Goal: Task Accomplishment & Management: Manage account settings

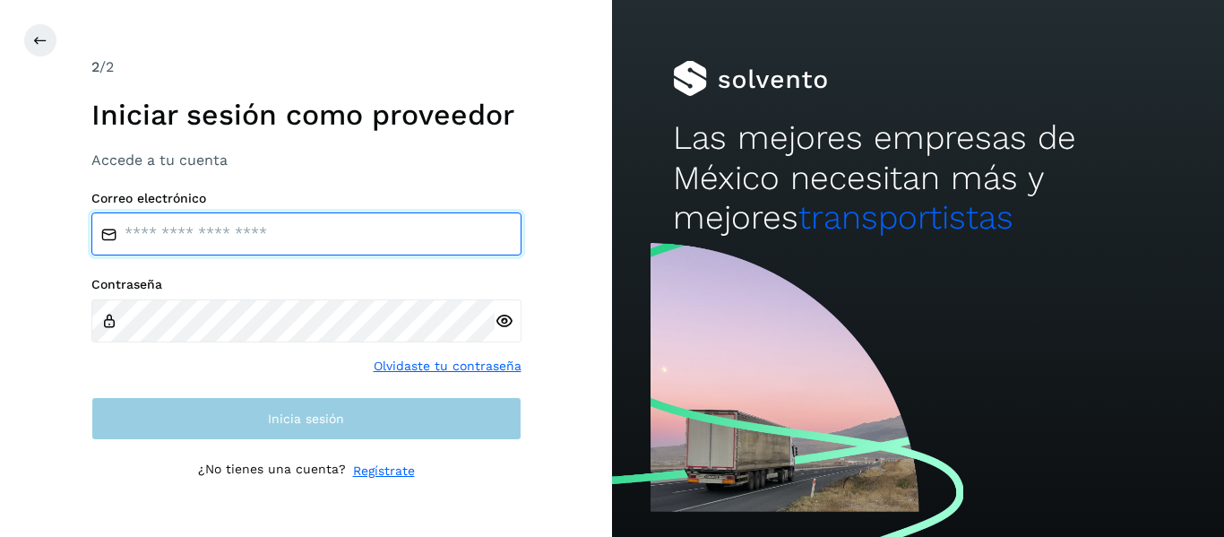
type input "**********"
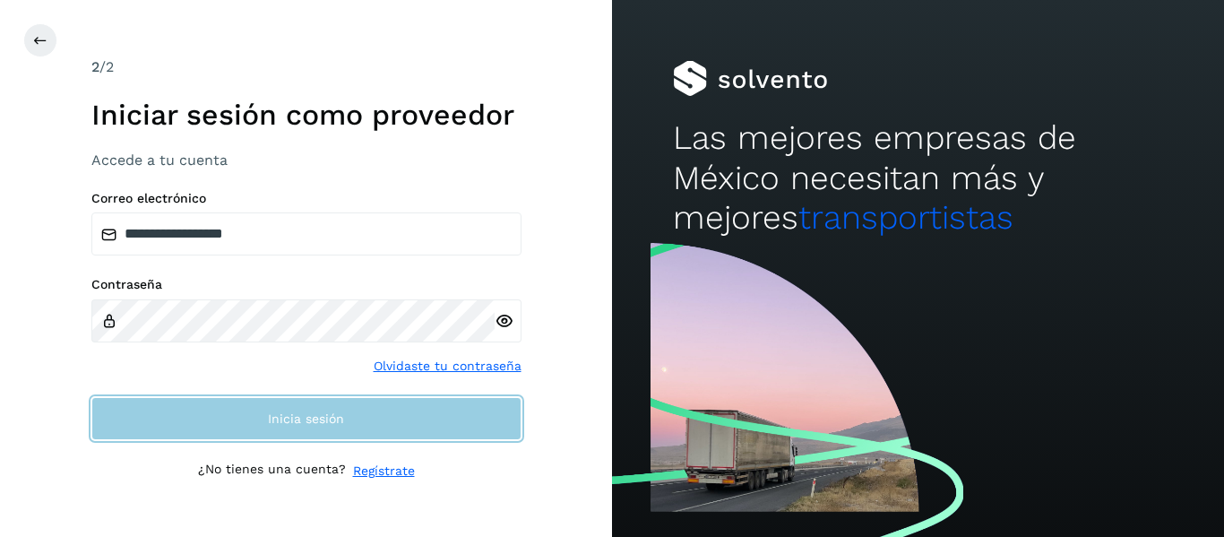
click at [327, 415] on span "Inicia sesión" at bounding box center [306, 418] width 76 height 13
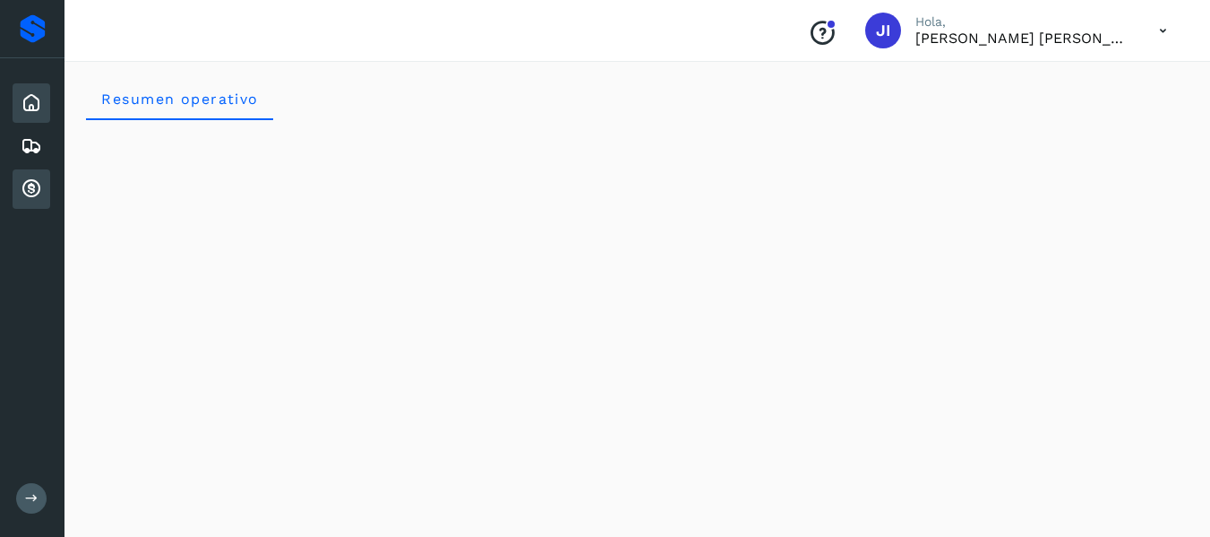
click at [14, 182] on div "Cuentas por cobrar" at bounding box center [32, 188] width 38 height 39
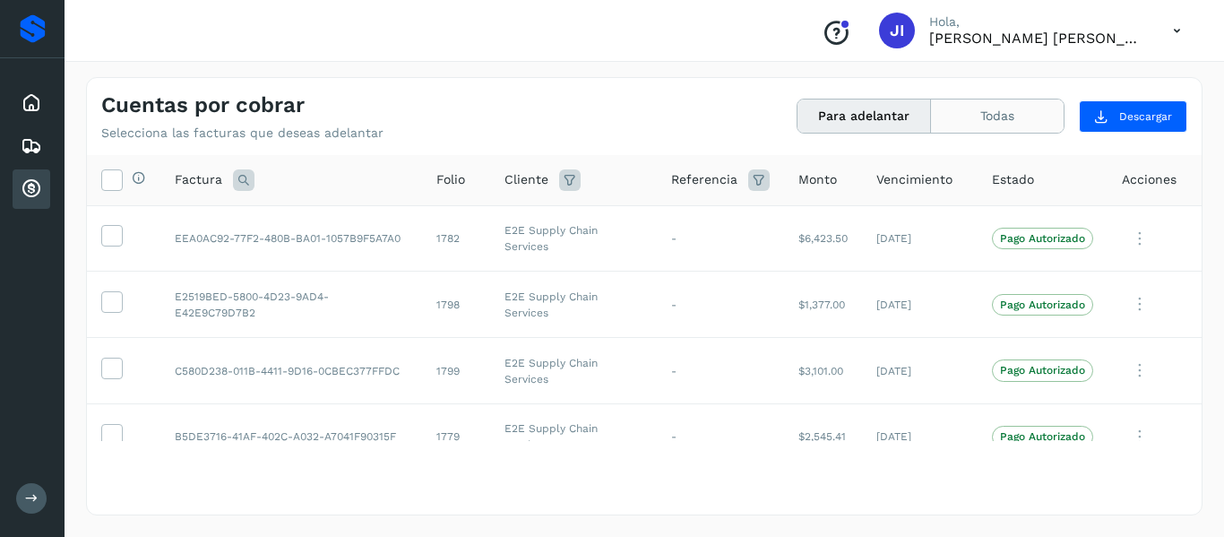
click at [995, 118] on button "Todas" at bounding box center [997, 115] width 133 height 33
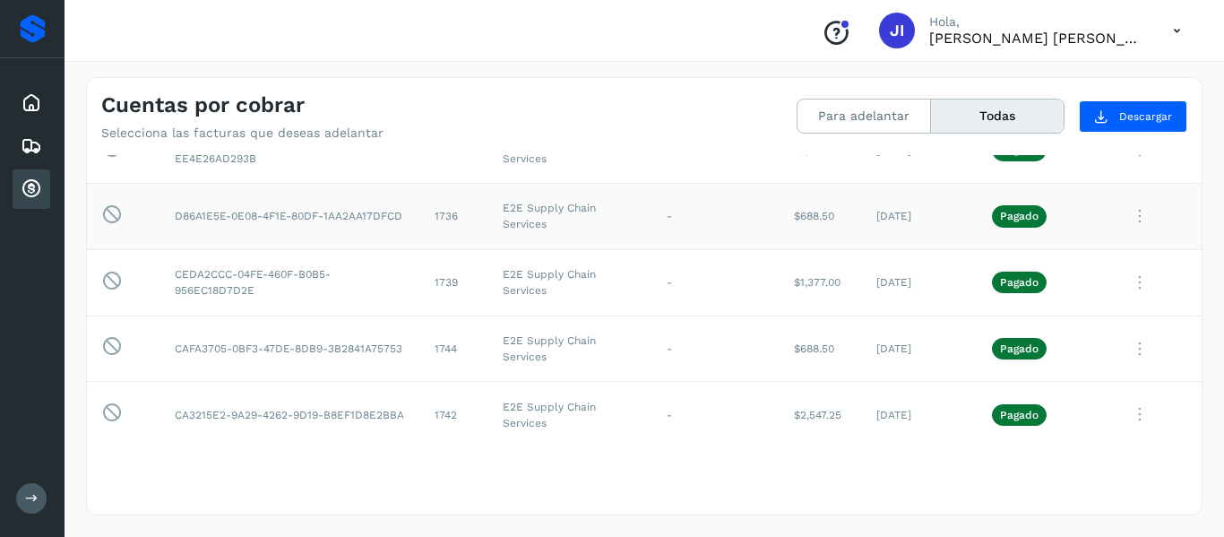
scroll to position [4031, 0]
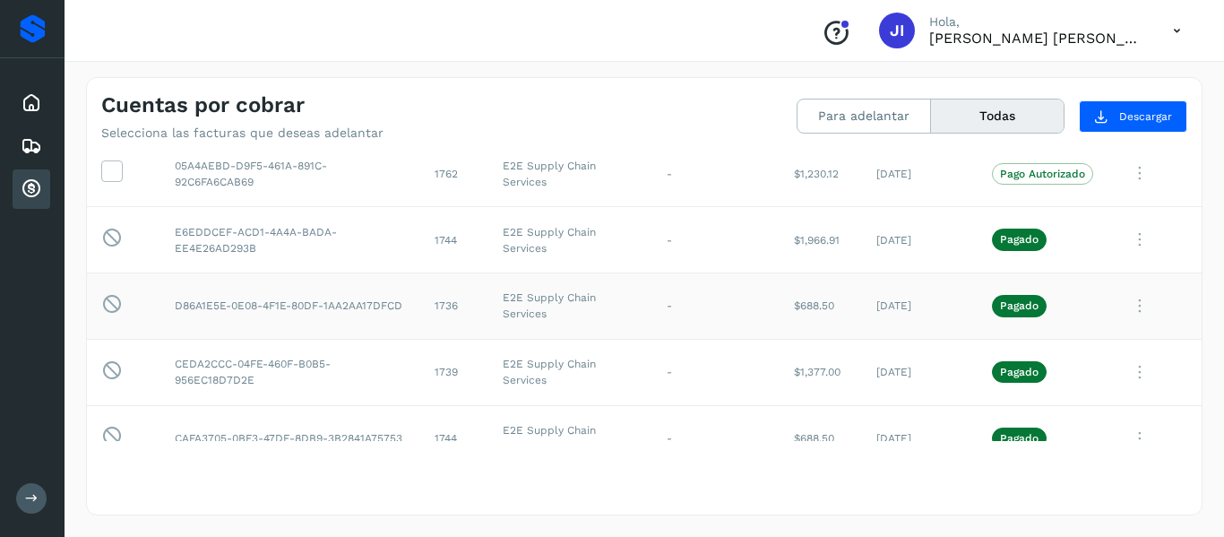
click at [458, 293] on td "1736" at bounding box center [454, 306] width 68 height 66
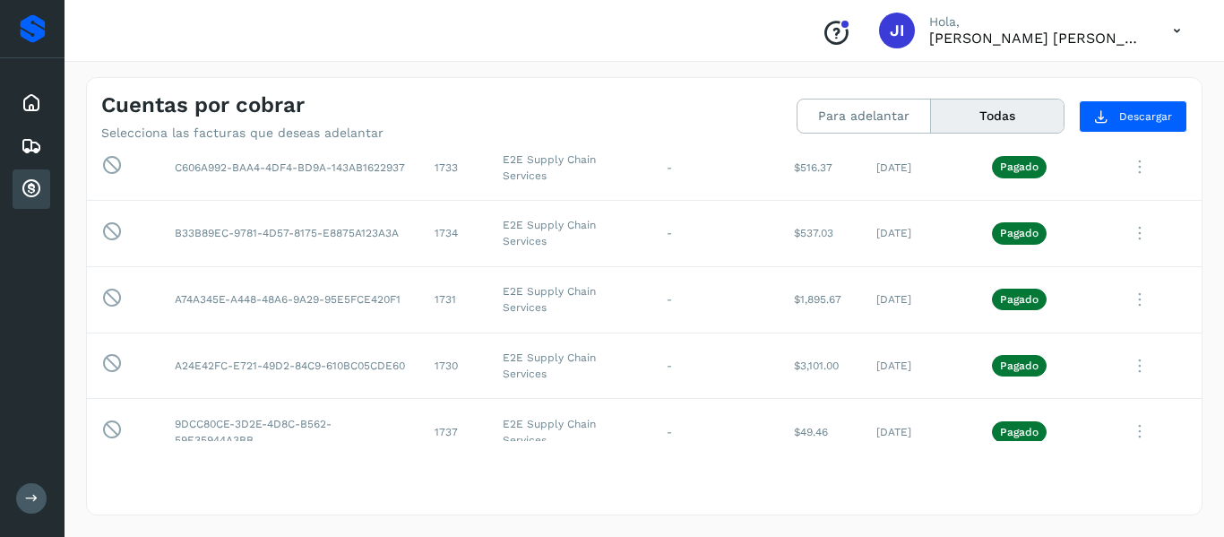
scroll to position [4479, 0]
